Goal: Task Accomplishment & Management: Use online tool/utility

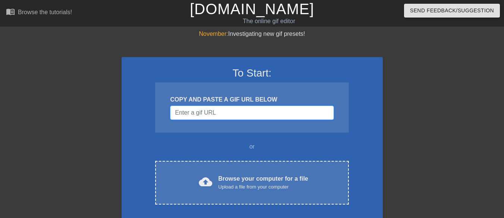
click at [245, 116] on input "Username" at bounding box center [252, 113] width 164 height 14
type input "[URL][DOMAIN_NAME][DOMAIN_NAME]"
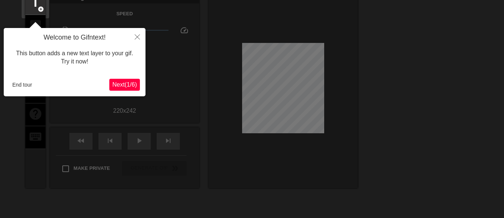
scroll to position [18, 0]
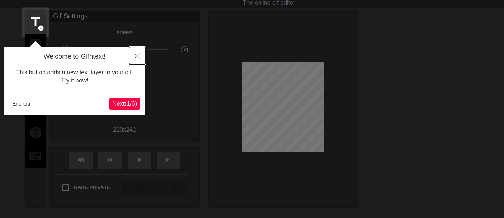
click at [136, 55] on icon "Close" at bounding box center [137, 55] width 5 height 5
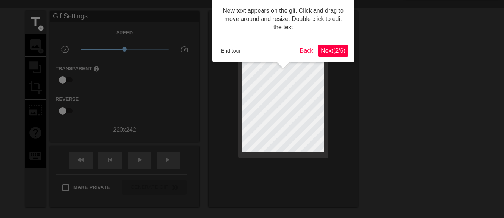
scroll to position [0, 0]
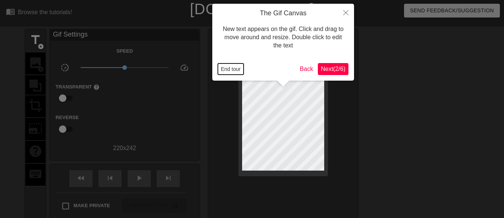
click at [241, 70] on button "End tour" at bounding box center [231, 68] width 26 height 11
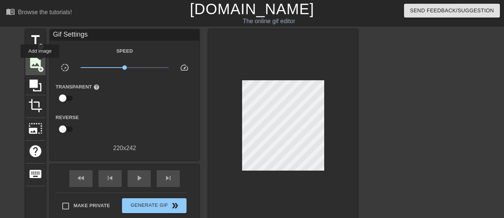
click at [40, 63] on span "image" at bounding box center [35, 63] width 14 height 14
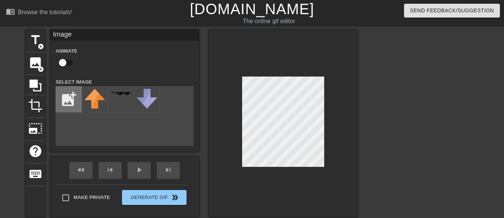
click at [61, 99] on input "file" at bounding box center [68, 99] width 25 height 25
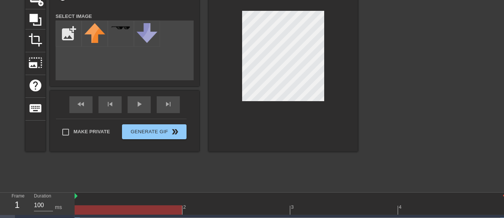
scroll to position [81, 0]
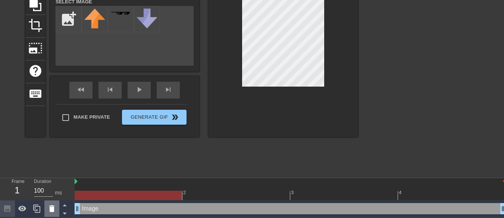
click at [48, 208] on icon at bounding box center [51, 208] width 9 height 9
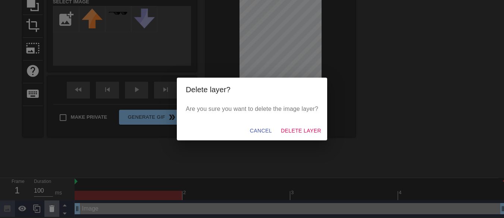
scroll to position [75, 0]
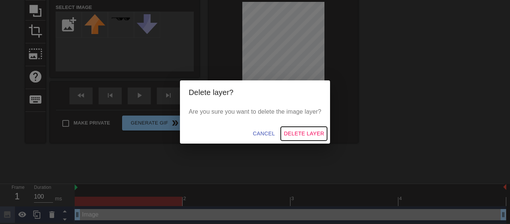
click at [292, 130] on span "Delete Layer" at bounding box center [304, 133] width 40 height 9
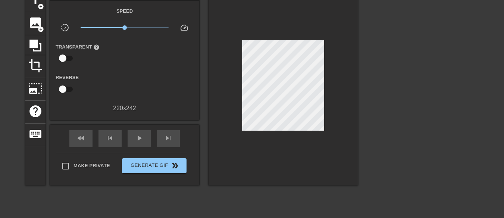
scroll to position [3, 0]
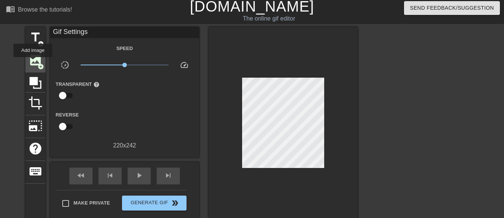
click at [33, 62] on span "image" at bounding box center [35, 60] width 14 height 14
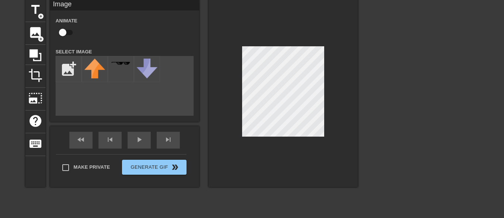
scroll to position [81, 0]
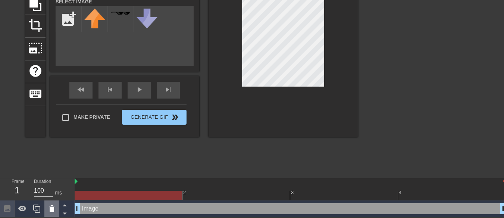
click at [54, 208] on icon at bounding box center [51, 208] width 5 height 7
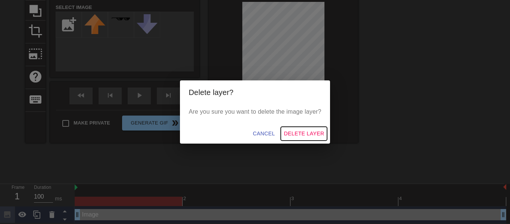
click at [298, 134] on span "Delete Layer" at bounding box center [304, 133] width 40 height 9
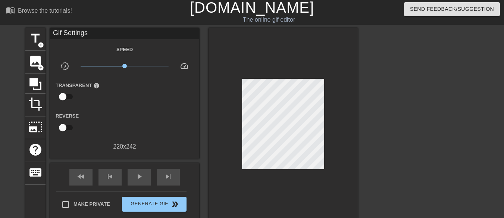
scroll to position [1, 0]
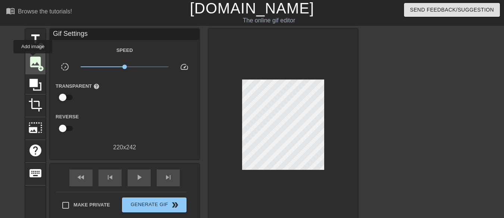
click at [33, 58] on span "image" at bounding box center [35, 62] width 14 height 14
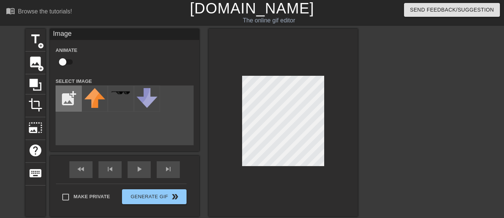
click at [66, 94] on input "file" at bounding box center [68, 98] width 25 height 25
click at [73, 95] on input "file" at bounding box center [68, 98] width 25 height 25
type input "C:\fakepath\gas.png"
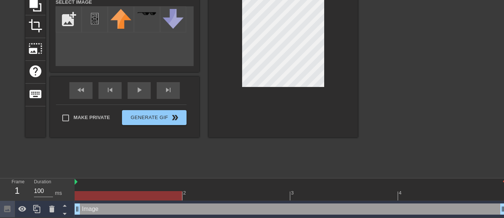
scroll to position [81, 0]
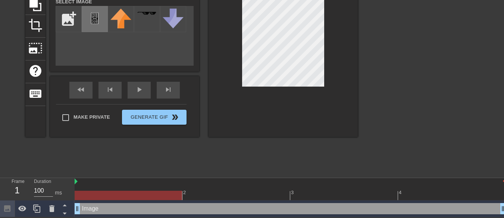
click at [107, 22] on div at bounding box center [95, 19] width 26 height 26
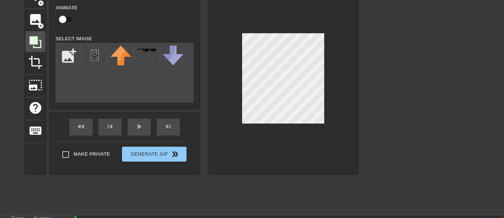
scroll to position [44, 0]
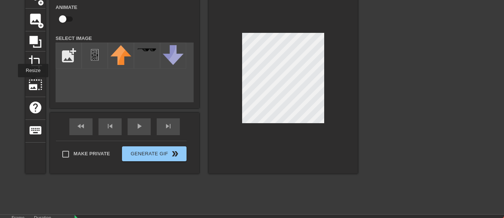
drag, startPoint x: 32, startPoint y: 83, endPoint x: 54, endPoint y: 76, distance: 22.3
click at [32, 82] on span "photo_size_select_large" at bounding box center [35, 85] width 14 height 14
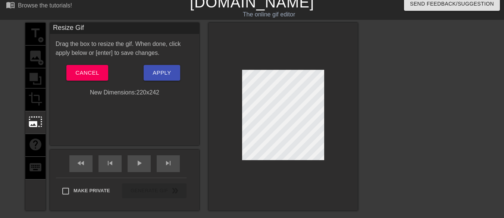
scroll to position [6, 0]
click at [89, 75] on span "Cancel" at bounding box center [87, 73] width 24 height 10
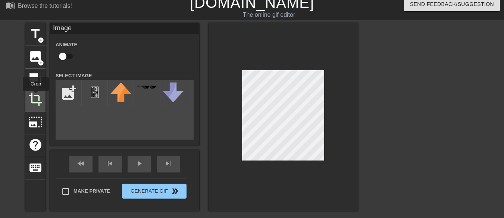
click at [36, 96] on span "crop" at bounding box center [35, 99] width 14 height 14
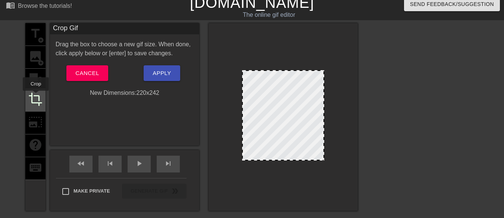
click at [36, 96] on span "crop" at bounding box center [35, 99] width 14 height 14
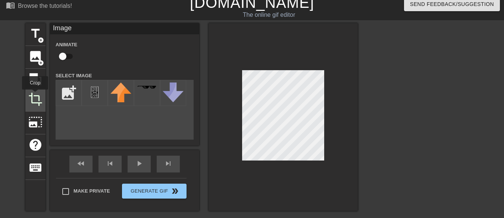
click at [35, 95] on span "crop" at bounding box center [35, 99] width 14 height 14
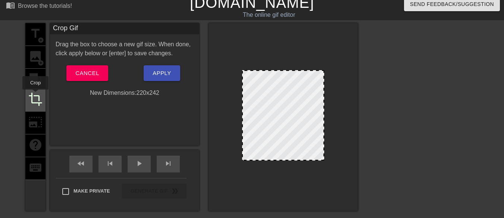
click at [35, 95] on span "crop" at bounding box center [35, 99] width 14 height 14
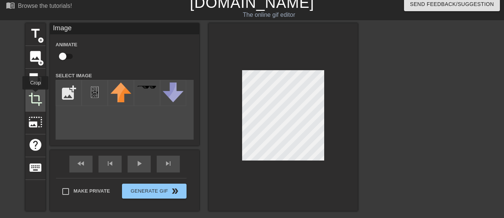
click at [35, 95] on span "crop" at bounding box center [35, 99] width 14 height 14
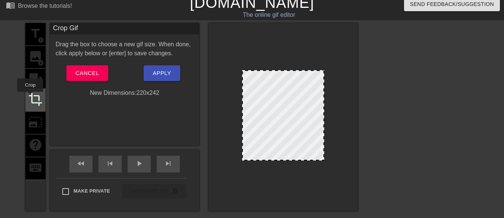
drag, startPoint x: 30, startPoint y: 97, endPoint x: 33, endPoint y: 102, distance: 6.0
click at [31, 97] on span "crop" at bounding box center [35, 99] width 14 height 14
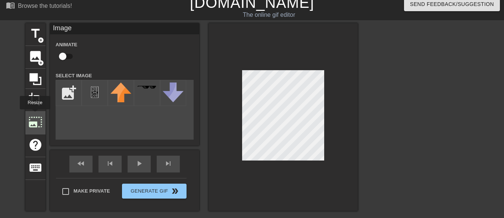
click at [34, 115] on span "photo_size_select_large" at bounding box center [35, 122] width 14 height 14
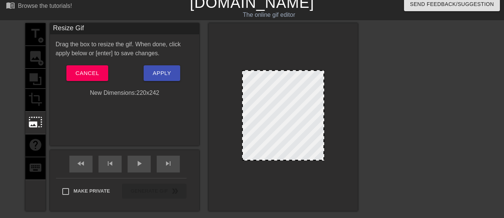
click at [83, 62] on div "Drag the box to resize the gif. When done, click apply below or [enter] to save…" at bounding box center [125, 69] width 138 height 58
click at [83, 67] on button "Cancel" at bounding box center [86, 73] width 41 height 16
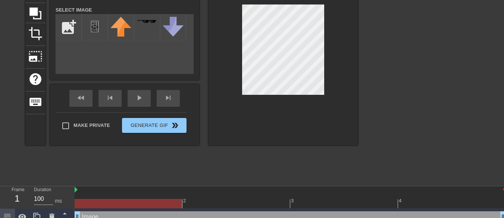
scroll to position [81, 0]
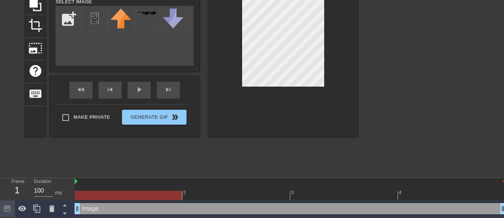
click at [123, 207] on div "Image drag_handle drag_handle" at bounding box center [291, 208] width 432 height 11
drag, startPoint x: 123, startPoint y: 207, endPoint x: 181, endPoint y: 208, distance: 57.9
click at [181, 208] on div "Image drag_handle drag_handle" at bounding box center [291, 208] width 432 height 11
drag, startPoint x: 175, startPoint y: 208, endPoint x: 153, endPoint y: 208, distance: 22.0
click at [158, 208] on div "Image drag_handle drag_handle" at bounding box center [291, 208] width 432 height 11
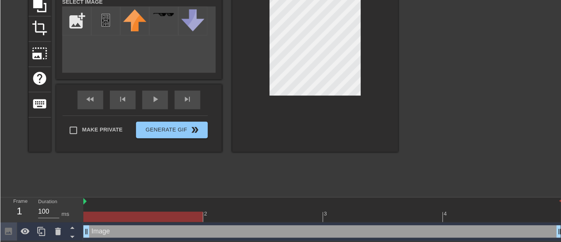
scroll to position [56, 0]
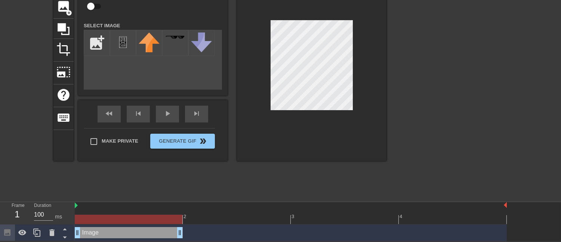
drag, startPoint x: 501, startPoint y: 233, endPoint x: 183, endPoint y: 230, distance: 317.8
click at [183, 218] on div "Image drag_handle drag_handle" at bounding box center [291, 232] width 432 height 11
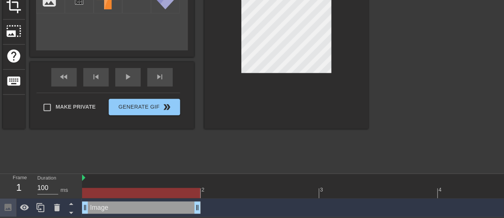
scroll to position [81, 0]
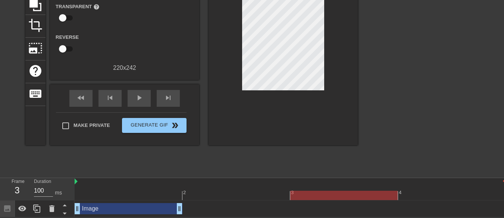
click at [184, 209] on div "Image drag_handle drag_handle" at bounding box center [291, 208] width 432 height 11
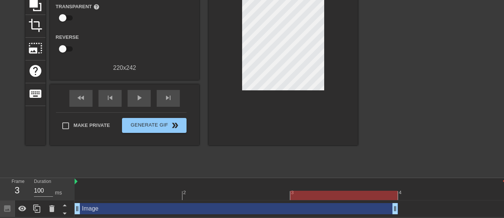
drag, startPoint x: 178, startPoint y: 208, endPoint x: 416, endPoint y: 212, distance: 238.3
click at [416, 212] on div "Image drag_handle drag_handle" at bounding box center [291, 208] width 432 height 11
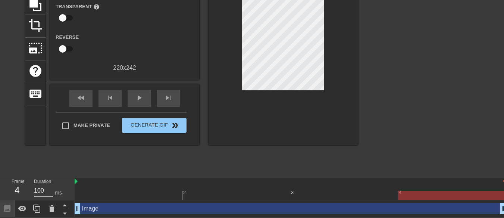
drag, startPoint x: 397, startPoint y: 211, endPoint x: 460, endPoint y: 207, distance: 63.2
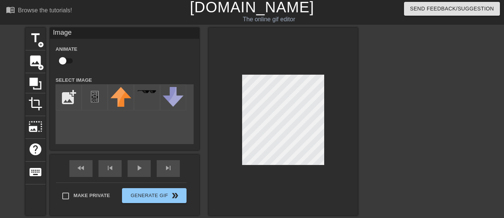
scroll to position [0, 0]
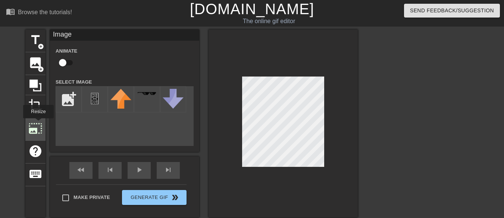
click at [38, 124] on span "photo_size_select_large" at bounding box center [35, 128] width 14 height 14
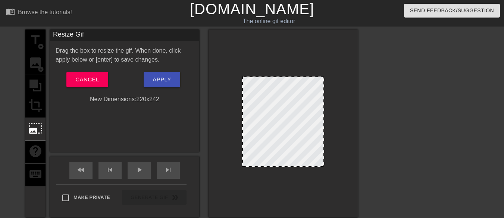
drag, startPoint x: 325, startPoint y: 76, endPoint x: 314, endPoint y: 84, distance: 13.1
click at [312, 86] on div at bounding box center [283, 124] width 149 height 188
drag, startPoint x: 325, startPoint y: 77, endPoint x: 321, endPoint y: 81, distance: 6.1
click at [321, 81] on div at bounding box center [283, 124] width 149 height 188
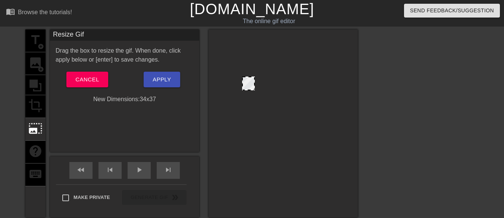
click at [254, 121] on div at bounding box center [283, 122] width 82 height 90
click at [87, 80] on span "Cancel" at bounding box center [87, 80] width 24 height 10
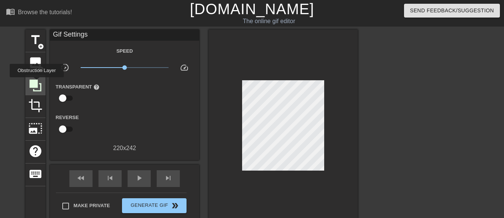
click at [37, 83] on icon at bounding box center [36, 86] width 12 height 12
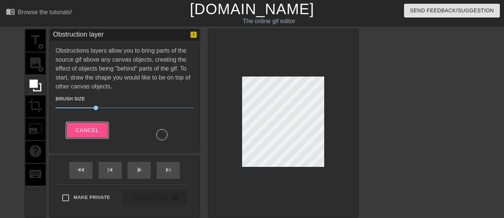
click at [75, 126] on button "Cancel" at bounding box center [86, 130] width 41 height 16
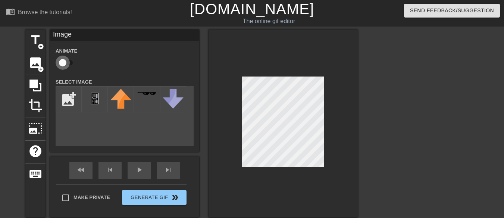
click at [69, 57] on input "checkbox" at bounding box center [62, 63] width 43 height 14
click at [70, 56] on input "checkbox" at bounding box center [70, 63] width 43 height 14
checkbox input "false"
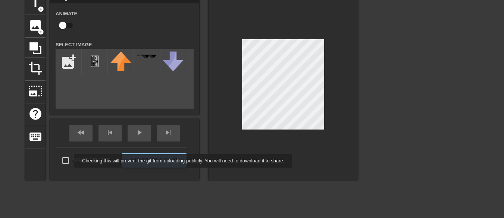
click at [69, 161] on input "Make Private" at bounding box center [66, 161] width 16 height 16
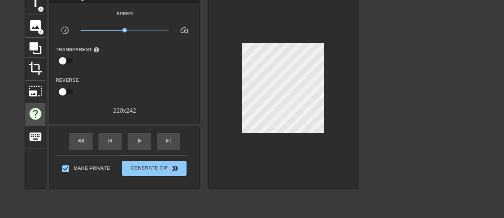
scroll to position [0, 0]
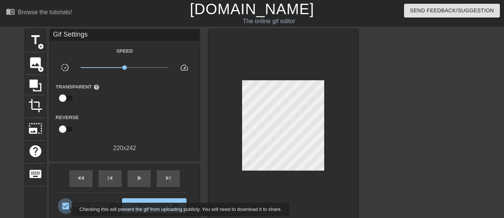
click at [67, 209] on input "Make Private" at bounding box center [66, 206] width 16 height 16
click at [66, 209] on input "Make Private" at bounding box center [66, 206] width 16 height 16
checkbox input "true"
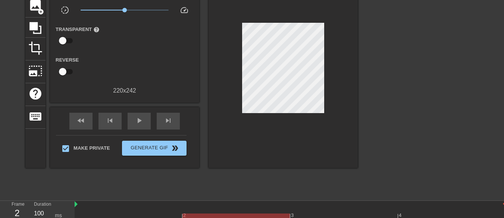
scroll to position [81, 0]
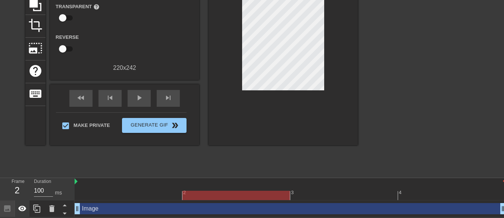
click at [21, 208] on icon at bounding box center [22, 208] width 9 height 9
click at [21, 208] on icon at bounding box center [22, 208] width 8 height 7
drag, startPoint x: 163, startPoint y: 208, endPoint x: 158, endPoint y: 207, distance: 4.9
click at [158, 207] on div "Image drag_handle drag_handle" at bounding box center [291, 208] width 432 height 11
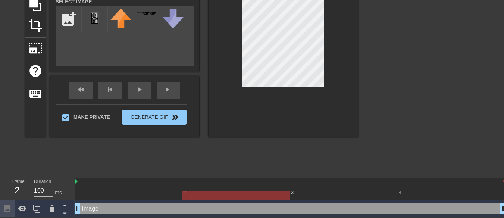
click at [156, 208] on div "Image drag_handle drag_handle" at bounding box center [291, 208] width 432 height 11
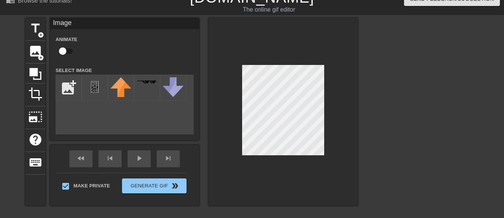
scroll to position [6, 0]
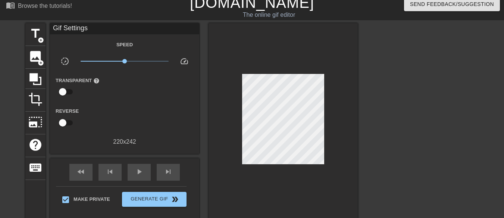
drag, startPoint x: 242, startPoint y: 128, endPoint x: 335, endPoint y: 85, distance: 103.1
click at [335, 85] on div at bounding box center [283, 121] width 149 height 196
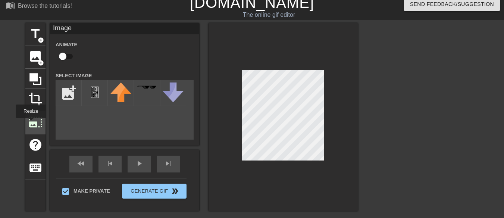
click at [30, 123] on span "photo_size_select_large" at bounding box center [35, 122] width 14 height 14
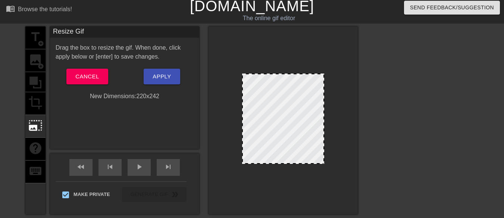
scroll to position [0, 0]
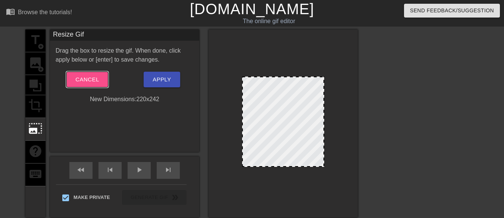
click at [86, 80] on span "Cancel" at bounding box center [87, 80] width 24 height 10
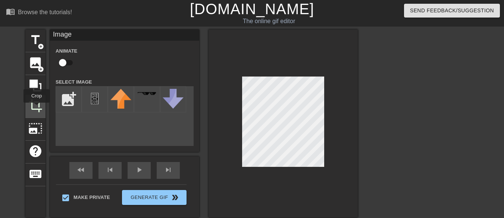
click at [37, 108] on span "crop" at bounding box center [35, 106] width 14 height 14
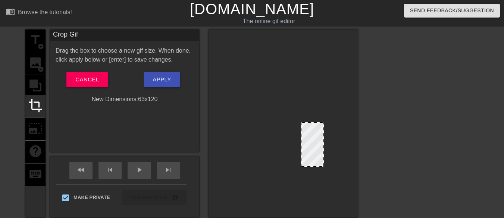
drag, startPoint x: 246, startPoint y: 77, endPoint x: 305, endPoint y: 122, distance: 74.2
click at [93, 77] on span "Cancel" at bounding box center [87, 80] width 24 height 10
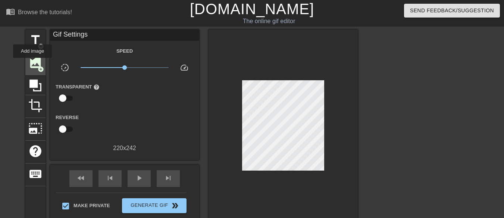
click at [32, 63] on span "image" at bounding box center [35, 63] width 14 height 14
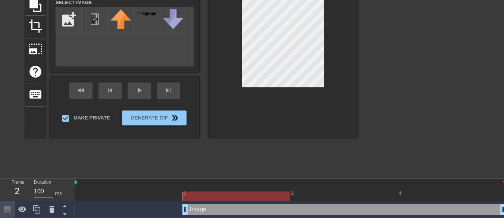
scroll to position [98, 0]
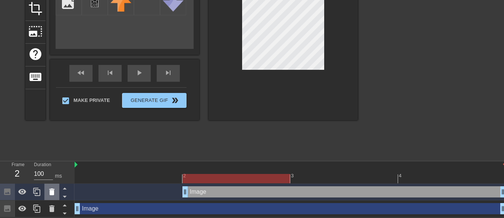
click at [56, 192] on div at bounding box center [51, 192] width 15 height 16
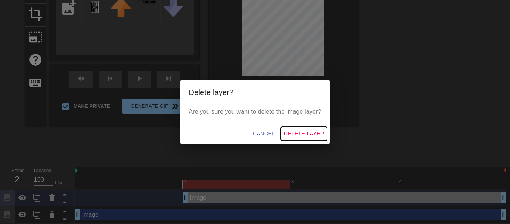
click at [311, 133] on span "Delete Layer" at bounding box center [304, 133] width 40 height 9
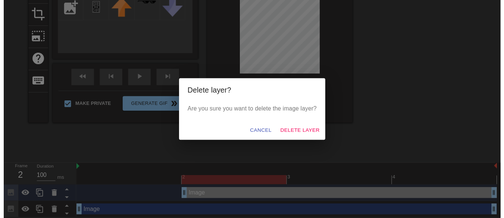
scroll to position [81, 0]
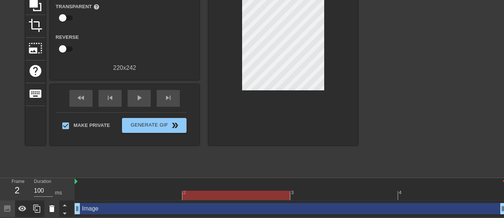
click at [51, 211] on icon at bounding box center [51, 208] width 5 height 7
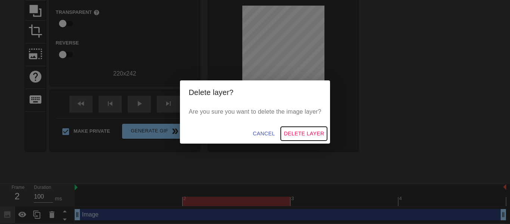
click at [299, 137] on span "Delete Layer" at bounding box center [304, 133] width 40 height 9
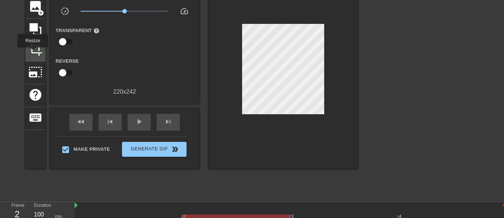
scroll to position [38, 0]
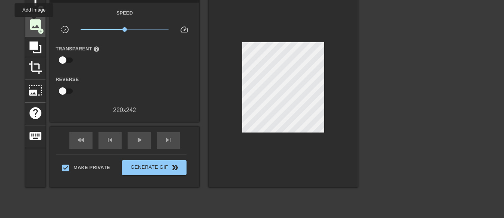
click at [34, 22] on span "image" at bounding box center [35, 25] width 14 height 14
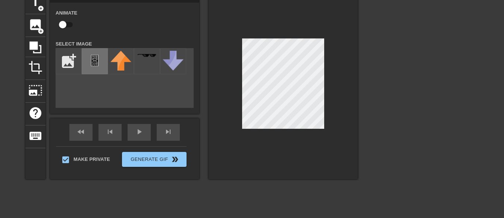
click at [99, 59] on img at bounding box center [94, 60] width 21 height 19
click at [229, 107] on div at bounding box center [283, 85] width 149 height 188
click at [325, 99] on div at bounding box center [283, 85] width 149 height 188
click at [324, 99] on div at bounding box center [283, 85] width 149 height 188
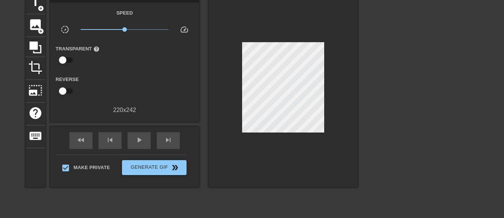
click at [360, 108] on div "title add_circle image add_circle crop photo_size_select_large help keyboard Gi…" at bounding box center [252, 103] width 504 height 224
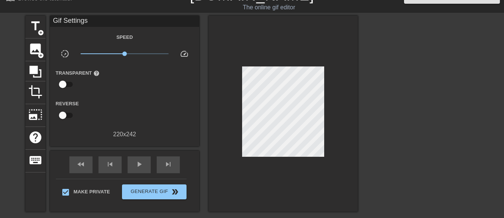
scroll to position [1, 0]
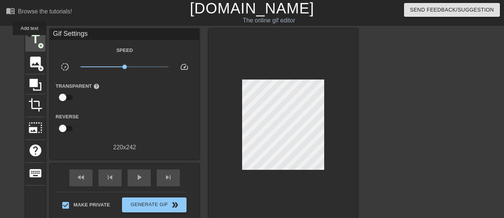
click at [31, 41] on span "title" at bounding box center [35, 39] width 14 height 14
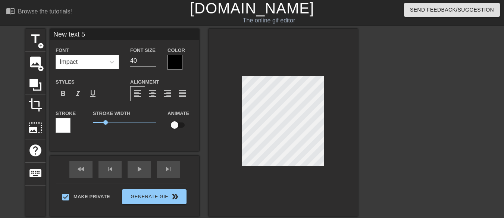
scroll to position [1, 1]
type input "G"
type textarea "G"
type input "GA"
type textarea "GA"
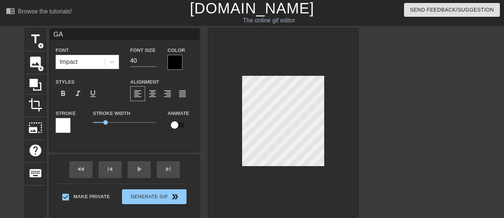
scroll to position [1, 1]
type input "GAS"
type textarea "GAS"
click at [299, 186] on div at bounding box center [283, 123] width 149 height 188
click at [67, 123] on div at bounding box center [63, 125] width 15 height 15
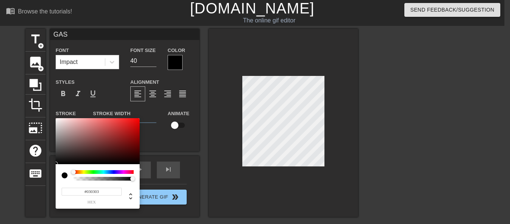
type input "#000000"
drag, startPoint x: 63, startPoint y: 151, endPoint x: 46, endPoint y: 193, distance: 45.1
click at [46, 193] on div "#000000 hex" at bounding box center [255, 112] width 510 height 224
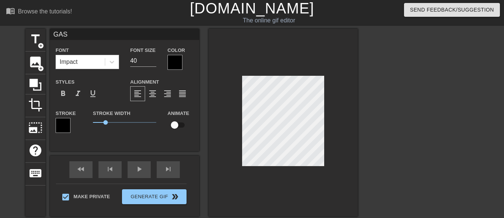
click at [62, 125] on div at bounding box center [63, 125] width 15 height 15
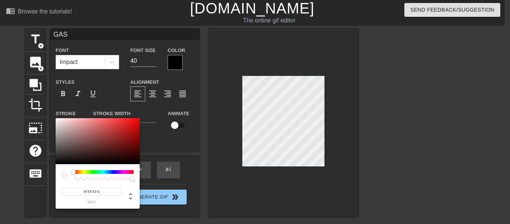
type input "#FFFFFF"
drag, startPoint x: 80, startPoint y: 133, endPoint x: 38, endPoint y: 84, distance: 64.6
click at [38, 84] on div "#FFFFFF hex" at bounding box center [255, 112] width 510 height 224
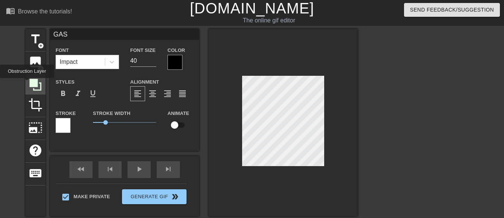
click at [27, 83] on div at bounding box center [35, 84] width 20 height 20
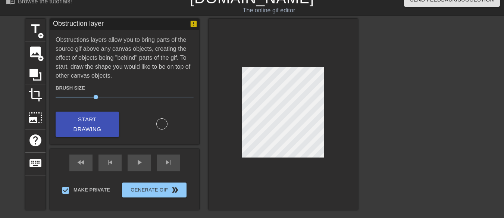
scroll to position [0, 0]
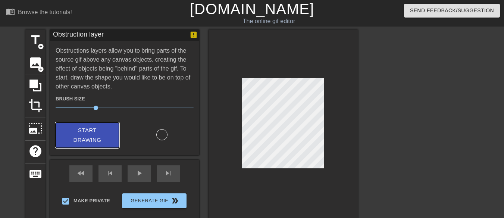
click at [91, 130] on span "Start Drawing" at bounding box center [88, 135] width 46 height 20
click at [162, 133] on div at bounding box center [161, 134] width 11 height 11
click at [165, 137] on div at bounding box center [161, 134] width 11 height 11
click at [38, 44] on span "add_circle" at bounding box center [41, 46] width 6 height 6
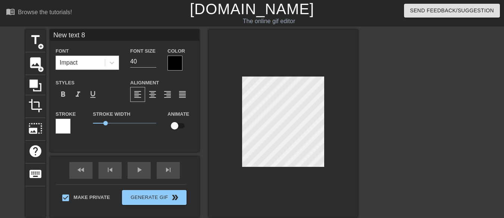
scroll to position [112, 0]
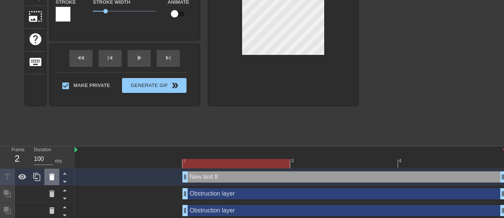
click at [52, 178] on icon at bounding box center [51, 177] width 5 height 7
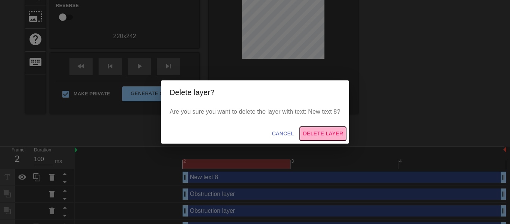
click at [317, 139] on button "Delete Layer" at bounding box center [323, 134] width 46 height 14
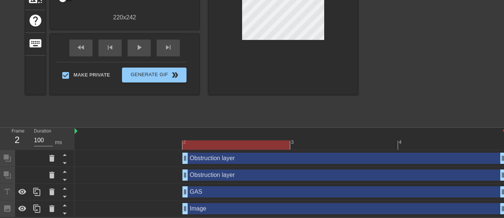
scroll to position [131, 0]
click at [230, 172] on div "Obstruction layer drag_handle drag_handle" at bounding box center [345, 175] width 324 height 11
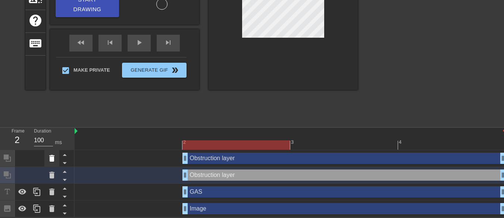
click at [49, 157] on icon at bounding box center [51, 158] width 9 height 9
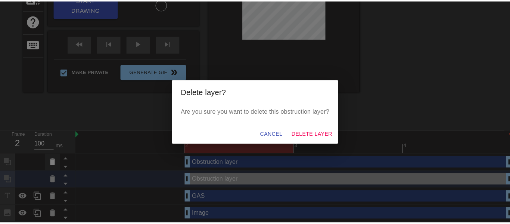
scroll to position [126, 0]
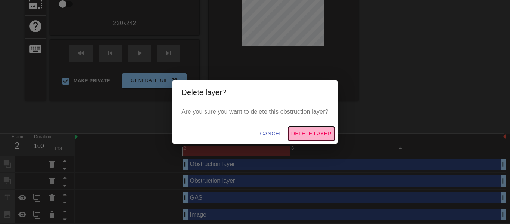
click at [321, 134] on span "Delete Layer" at bounding box center [311, 133] width 40 height 9
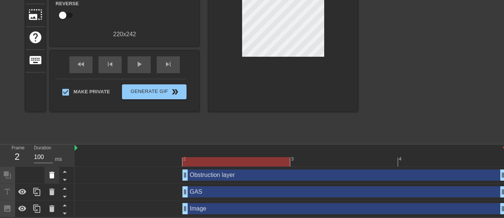
click at [46, 174] on div at bounding box center [51, 175] width 15 height 16
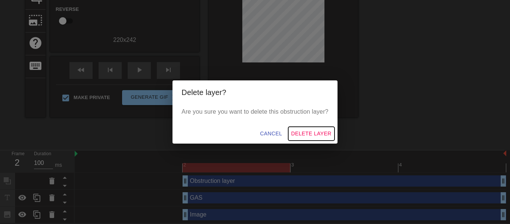
click at [292, 129] on span "Delete Layer" at bounding box center [311, 133] width 40 height 9
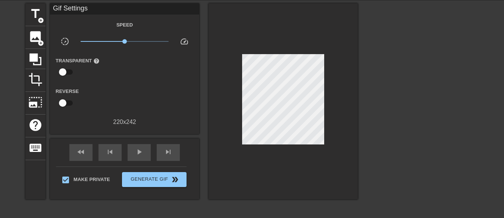
scroll to position [23, 0]
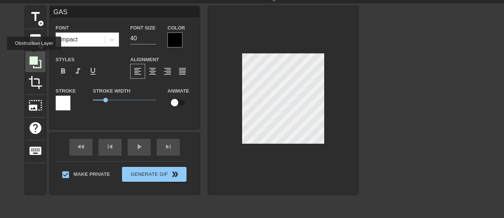
click at [34, 55] on icon at bounding box center [35, 62] width 14 height 14
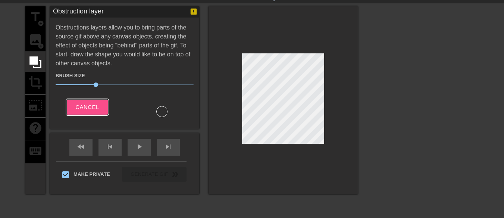
click at [93, 107] on span "Cancel" at bounding box center [87, 107] width 24 height 10
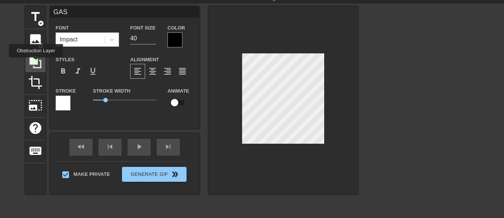
click at [36, 63] on icon at bounding box center [36, 62] width 12 height 12
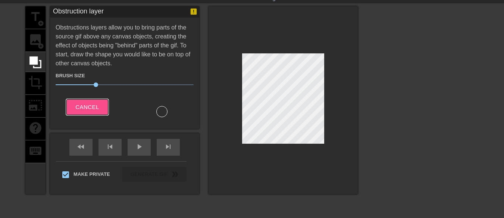
click at [98, 111] on span "Cancel" at bounding box center [87, 107] width 24 height 10
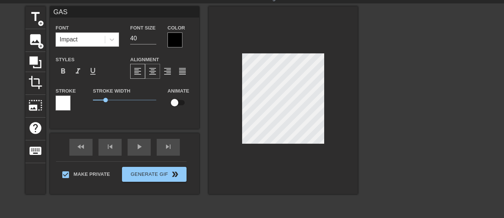
click at [146, 72] on div "format_align_center" at bounding box center [152, 71] width 15 height 15
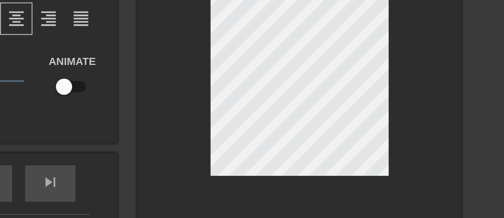
click at [341, 95] on div at bounding box center [283, 100] width 149 height 188
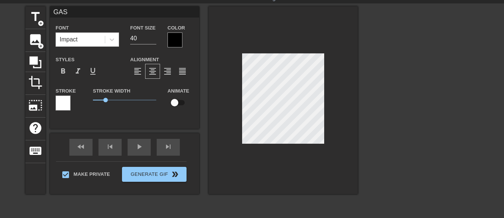
click at [142, 114] on div "Stroke Width 1" at bounding box center [124, 101] width 75 height 31
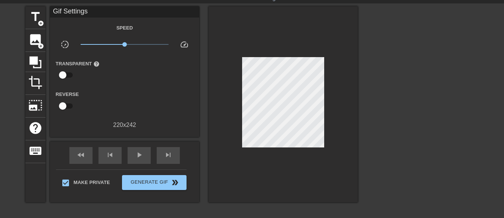
click at [245, 167] on div at bounding box center [283, 104] width 149 height 196
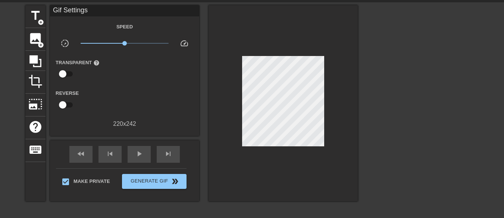
scroll to position [37, 0]
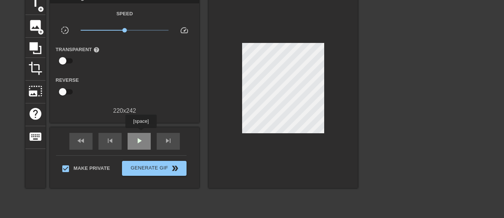
click at [142, 141] on span "play_arrow" at bounding box center [139, 140] width 9 height 9
click at [142, 141] on span "pause" at bounding box center [139, 140] width 9 height 9
click at [145, 136] on div "play_arrow" at bounding box center [139, 141] width 23 height 17
click at [145, 136] on div "pause" at bounding box center [139, 141] width 23 height 17
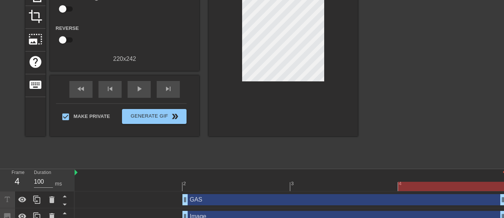
scroll to position [98, 0]
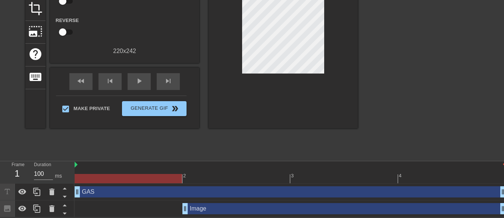
drag, startPoint x: 186, startPoint y: 188, endPoint x: 100, endPoint y: 190, distance: 86.3
click at [68, 176] on div "Frame 1 Duration 100 ms 2 3 4 GAS drag_handle drag_handle Image drag_handle dra…" at bounding box center [252, 189] width 504 height 56
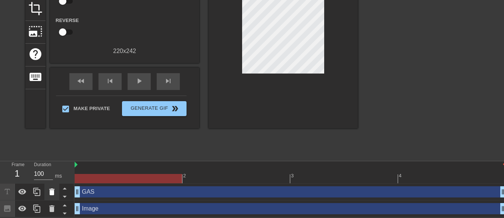
drag, startPoint x: 183, startPoint y: 209, endPoint x: 54, endPoint y: 192, distance: 130.3
click at [54, 194] on div "Frame 1 Duration 100 ms 2 3 4 GAS drag_handle drag_handle Image drag_handle dra…" at bounding box center [252, 189] width 504 height 56
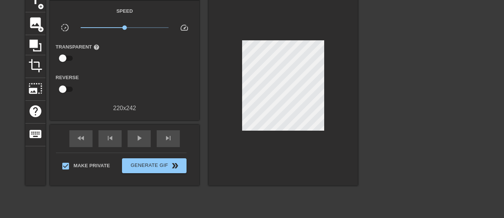
scroll to position [23, 0]
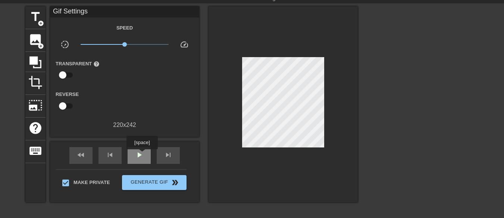
click at [142, 155] on span "play_arrow" at bounding box center [139, 154] width 9 height 9
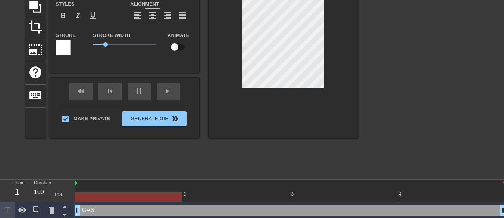
scroll to position [98, 0]
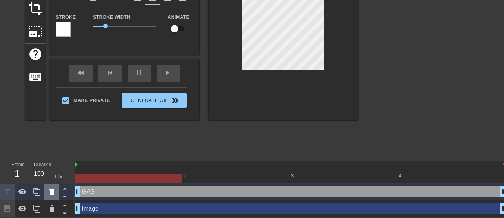
click at [50, 191] on icon at bounding box center [51, 192] width 5 height 7
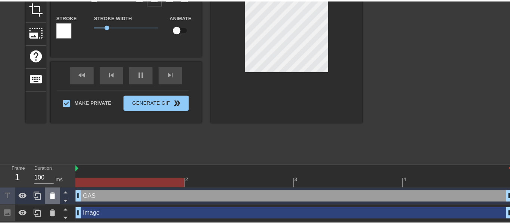
scroll to position [92, 0]
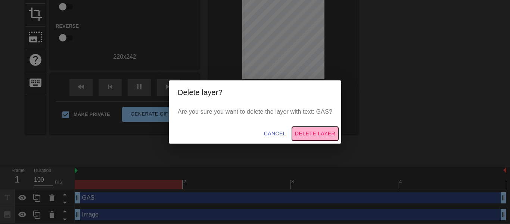
click at [320, 130] on span "Delete Layer" at bounding box center [315, 133] width 40 height 9
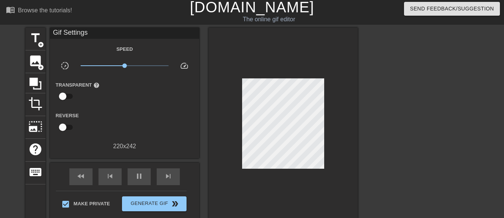
scroll to position [0, 0]
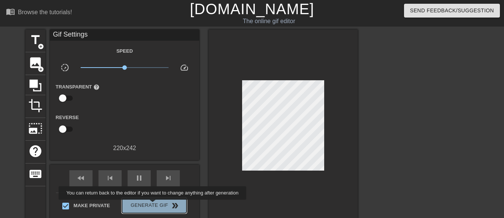
click at [153, 205] on span "Generate Gif double_arrow" at bounding box center [154, 205] width 59 height 9
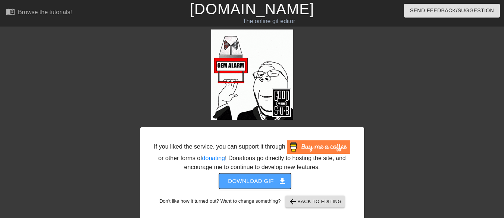
click at [235, 176] on span "Download gif get_app" at bounding box center [255, 181] width 54 height 10
